Goal: Find specific page/section: Find specific page/section

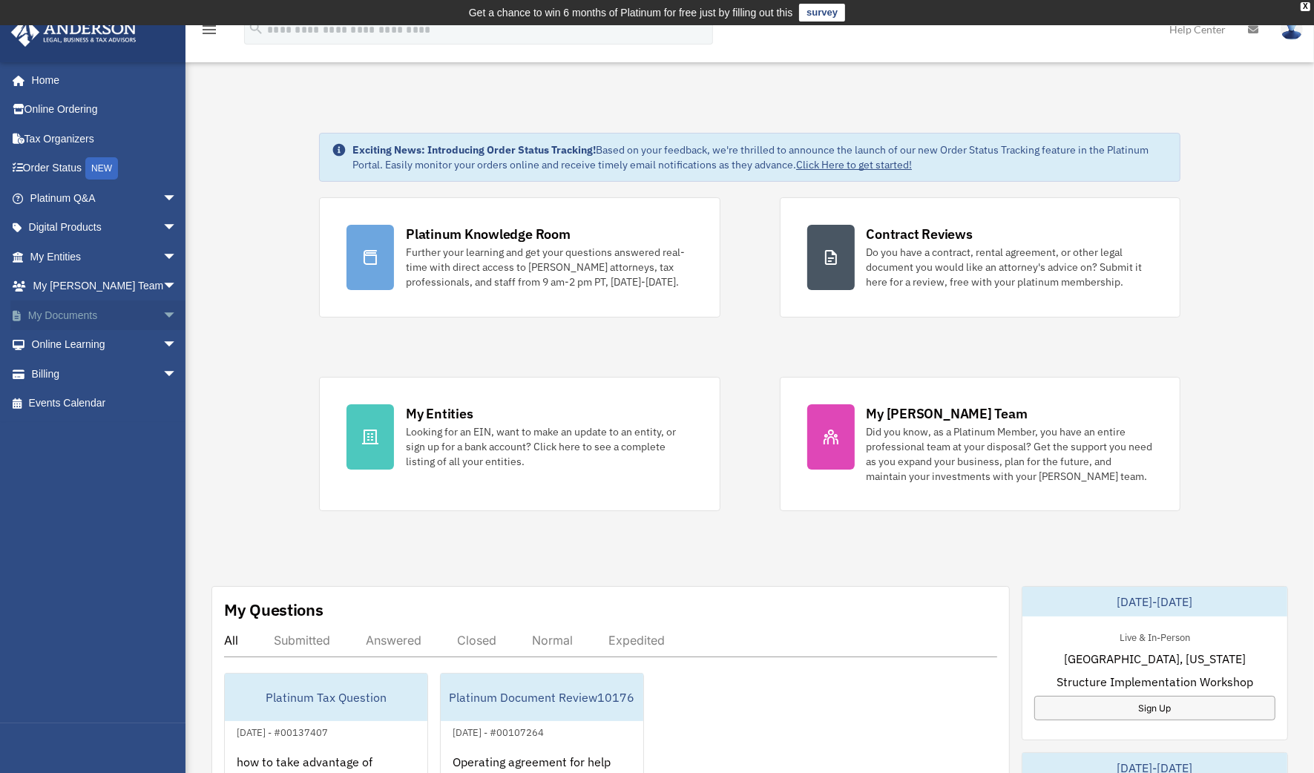
click at [66, 309] on link "My Documents arrow_drop_down" at bounding box center [104, 316] width 189 height 30
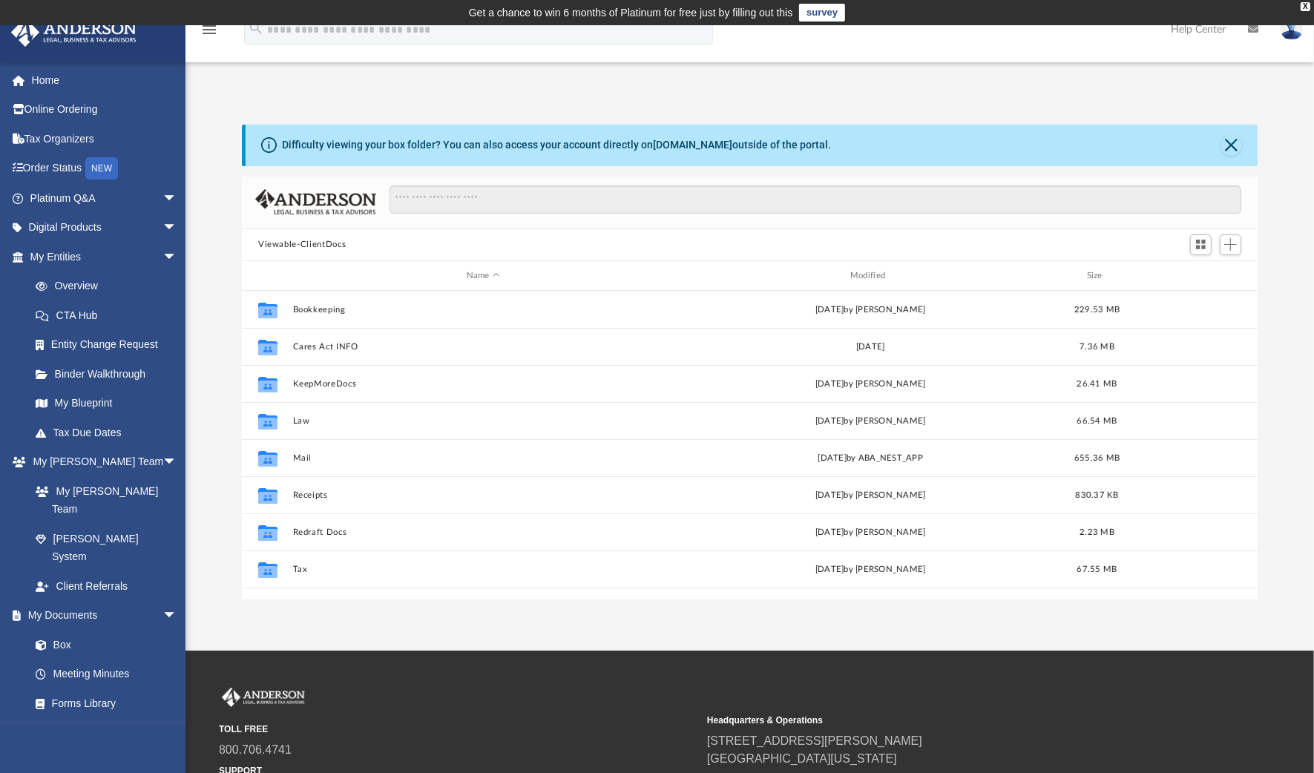
scroll to position [324, 1002]
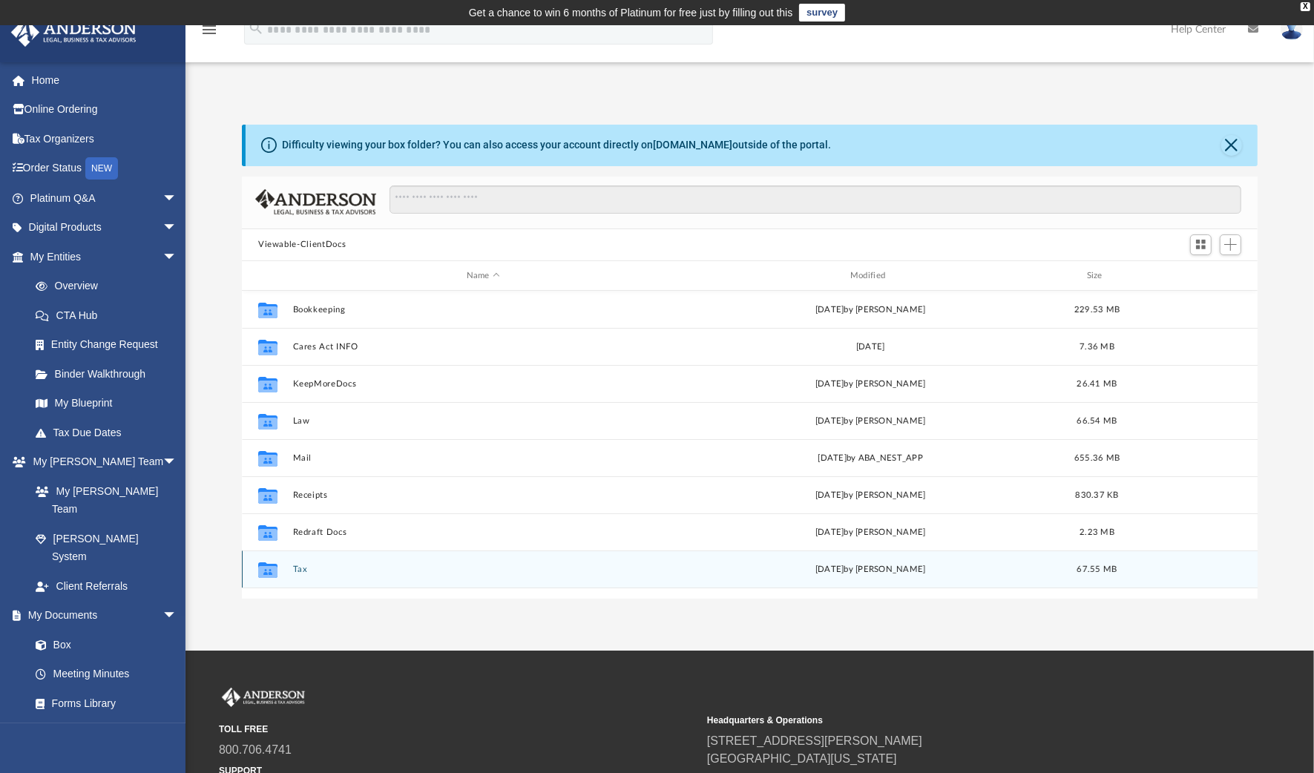
click at [300, 569] on button "Tax" at bounding box center [483, 570] width 381 height 10
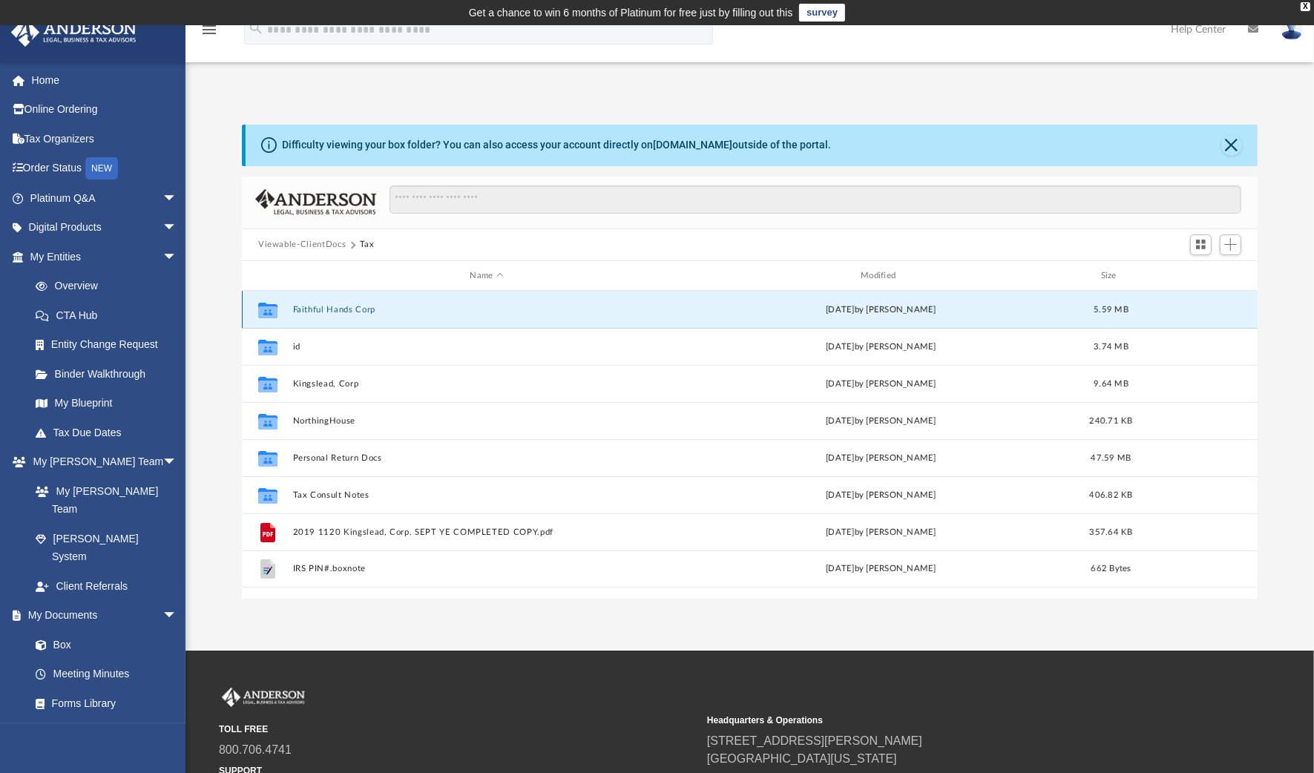
click at [340, 307] on button "Faithful Hands Corp" at bounding box center [487, 310] width 388 height 10
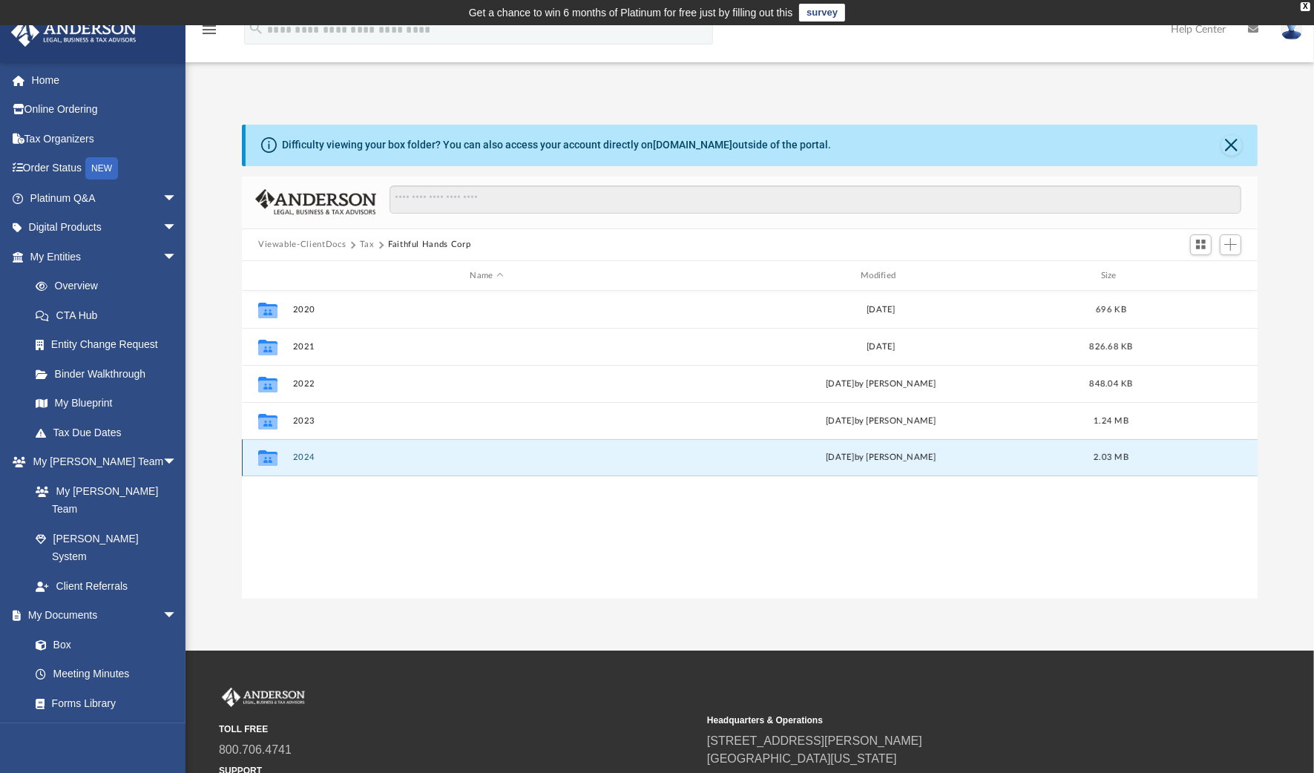
click at [308, 456] on button "2024" at bounding box center [487, 458] width 388 height 10
